Goal: Find specific page/section: Find specific page/section

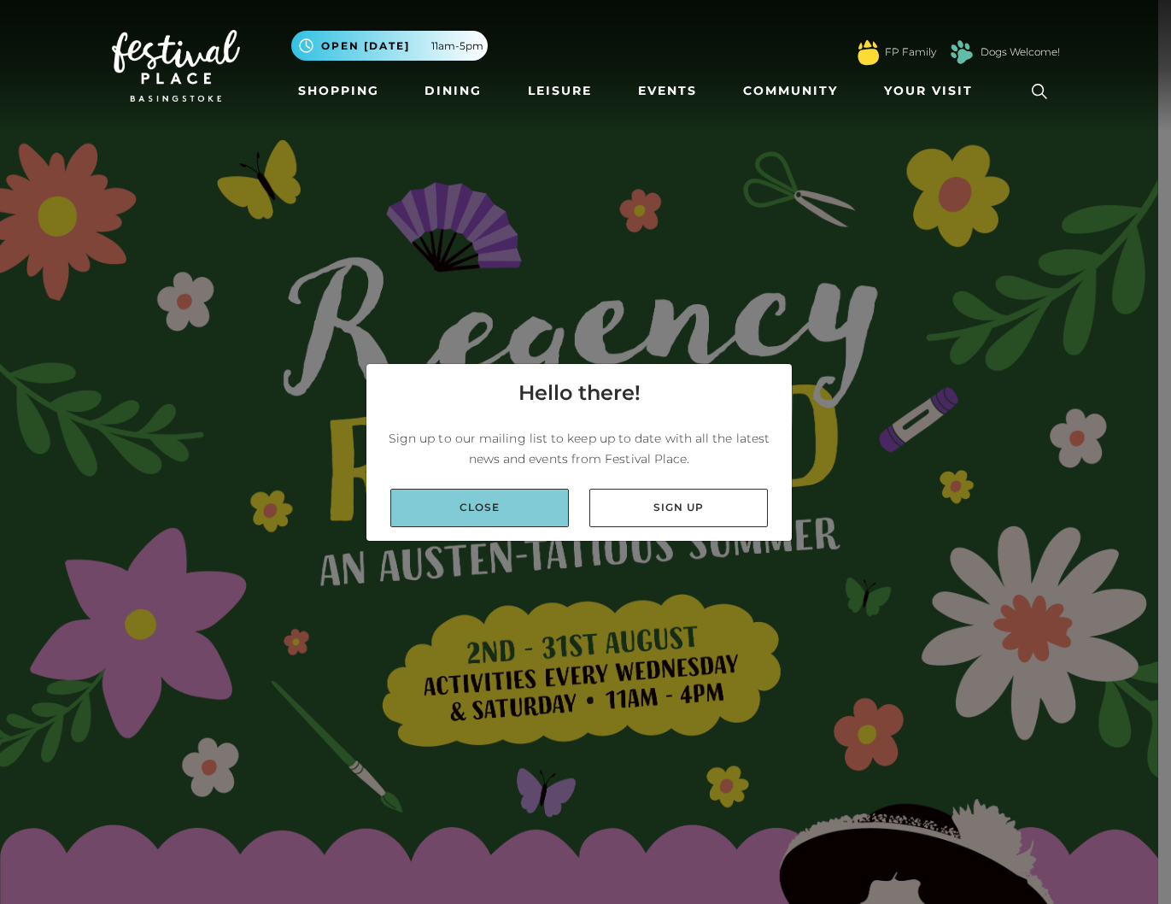
click at [524, 512] on link "Close" at bounding box center [479, 508] width 179 height 38
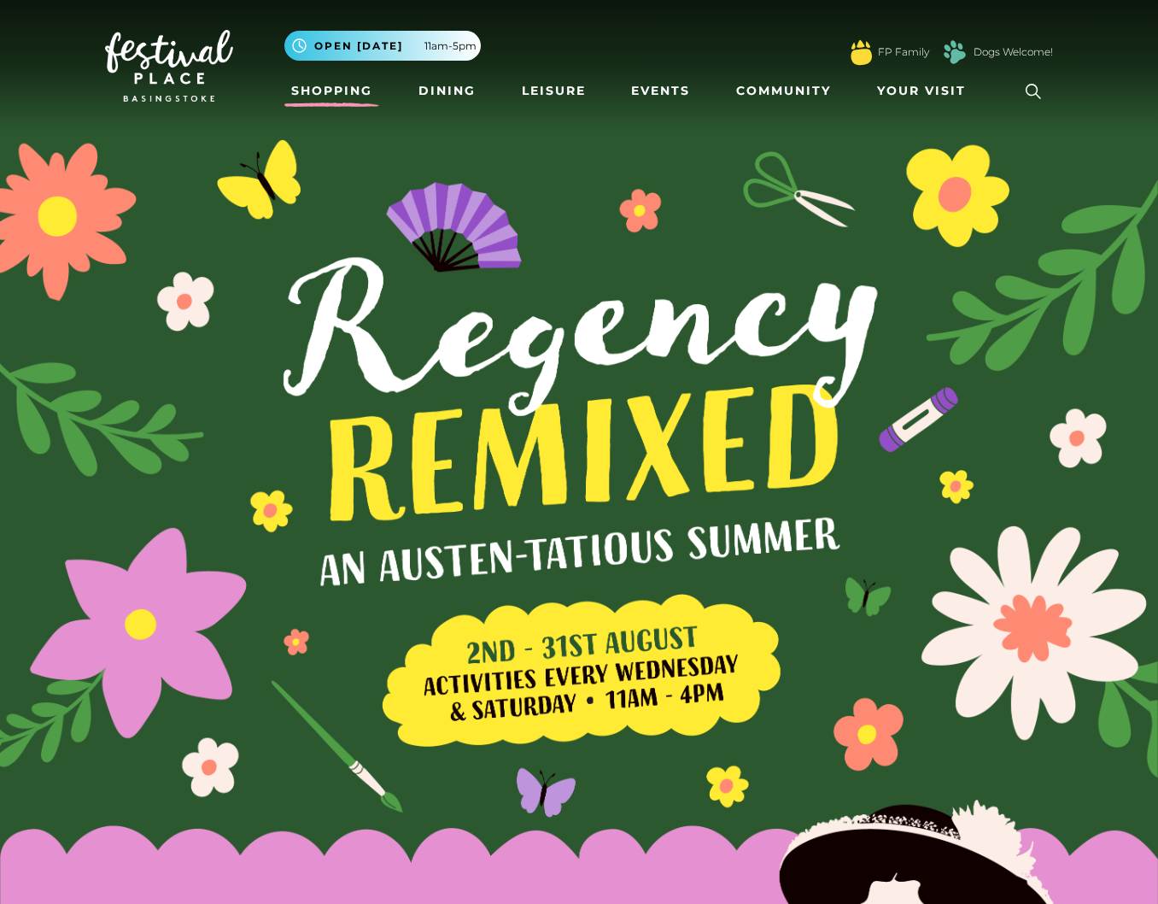
click at [333, 82] on link "Shopping" at bounding box center [331, 91] width 95 height 32
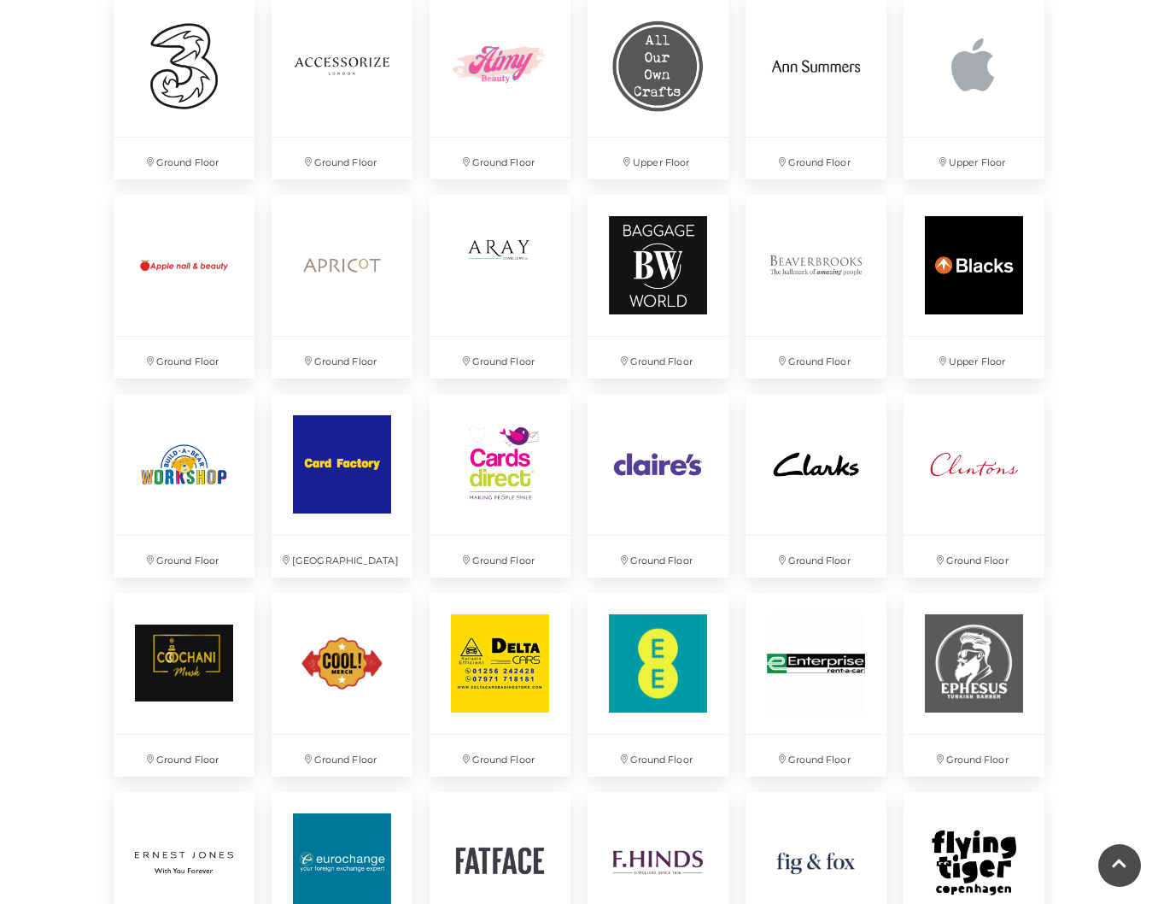
scroll to position [1306, 0]
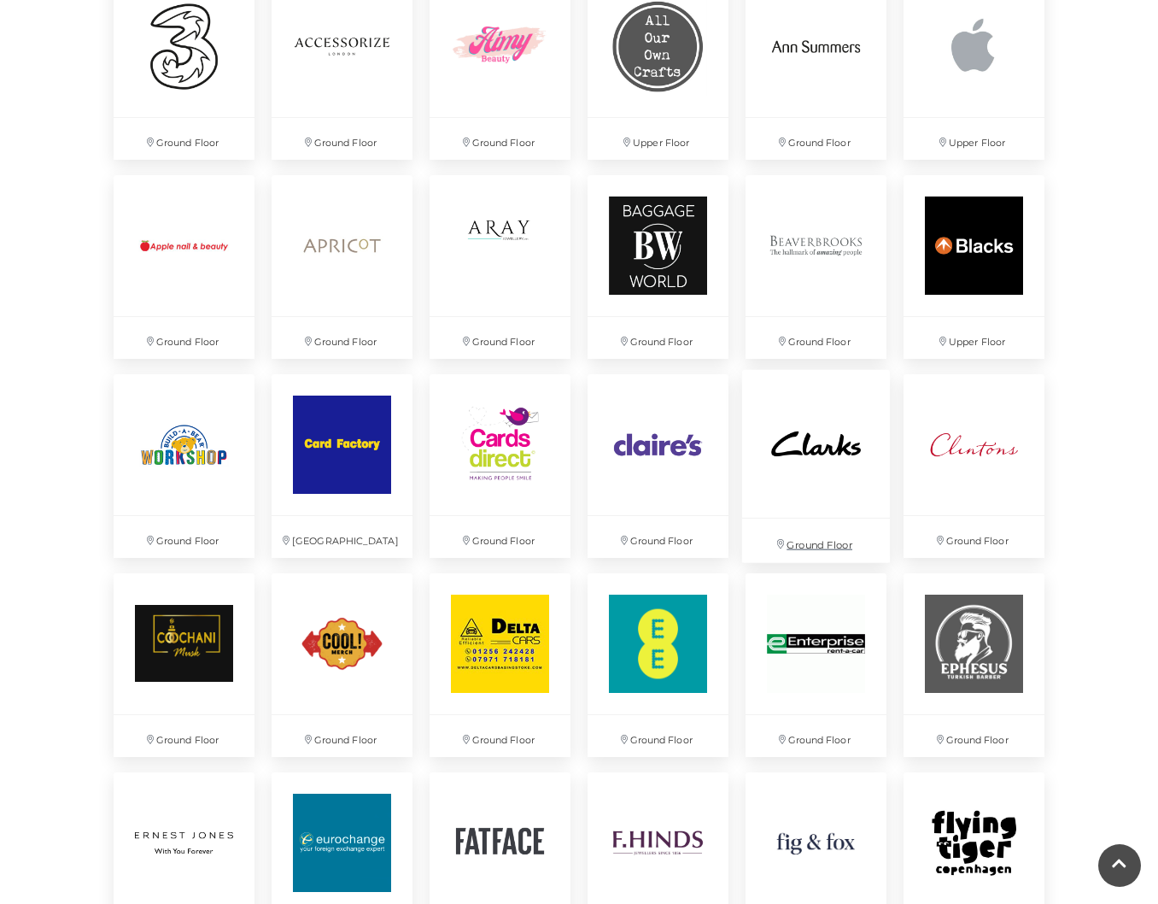
click at [780, 443] on img at bounding box center [816, 444] width 148 height 148
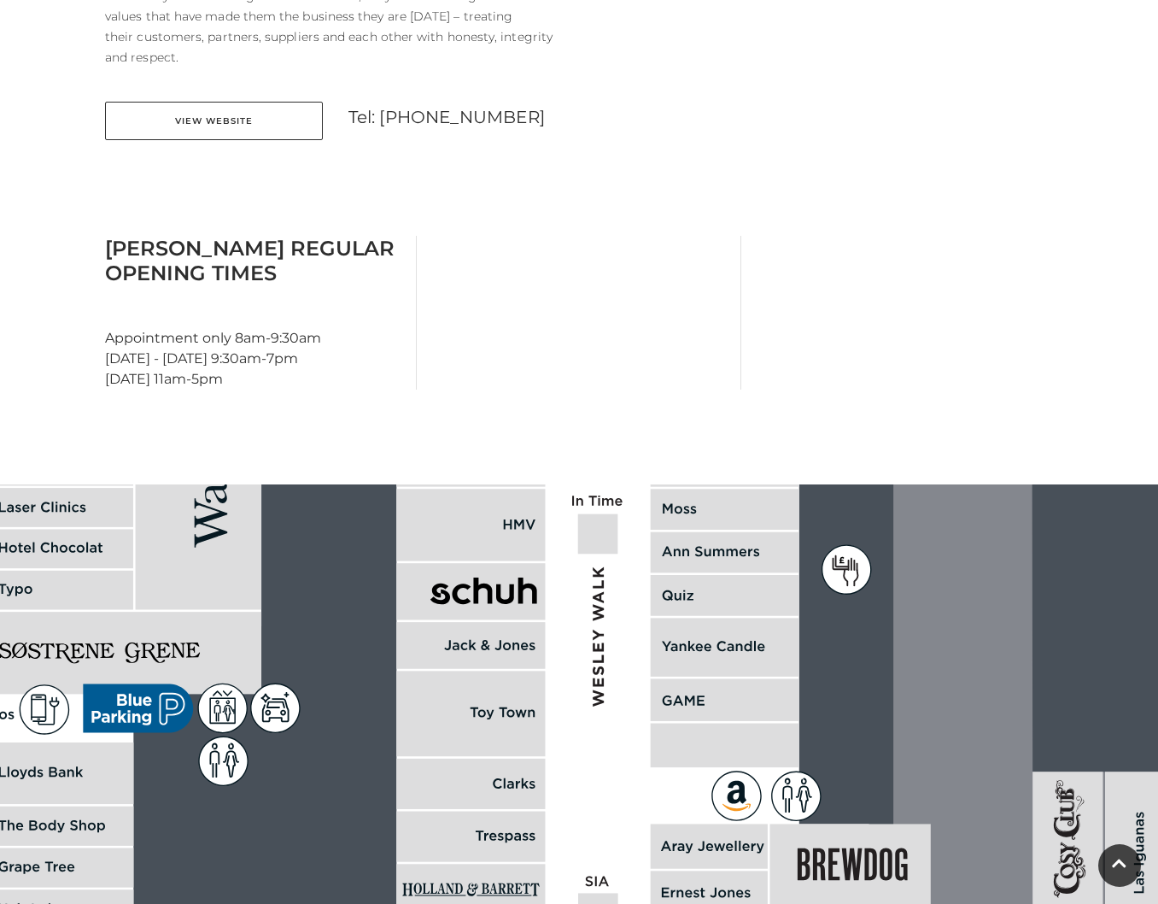
scroll to position [769, 0]
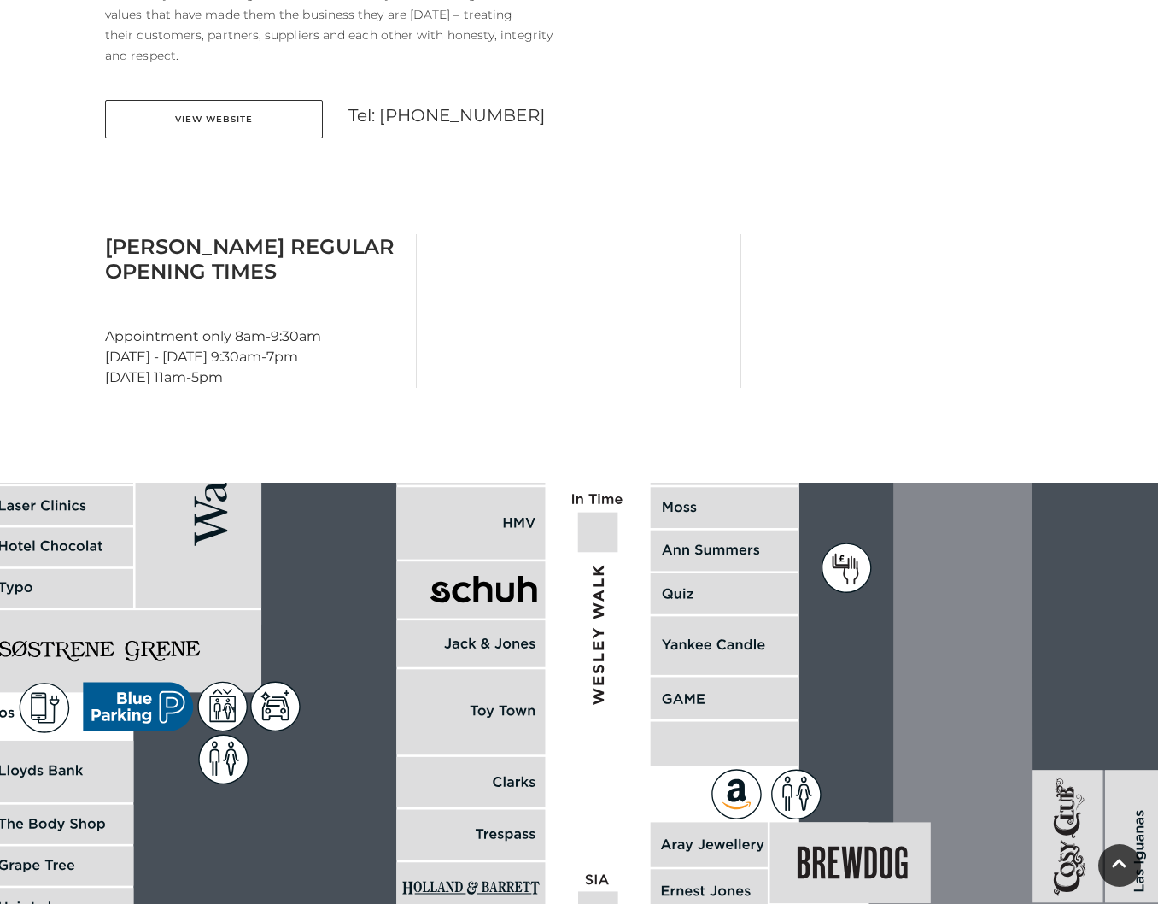
click at [368, 810] on rect at bounding box center [821, 615] width 3778 height 2665
click at [47, 96] on main "Clarks Home / Shopping / Clarks About Clarks From contemporary looks inspired b…" at bounding box center [579, 155] width 1158 height 1849
